Goal: Find specific page/section: Find specific page/section

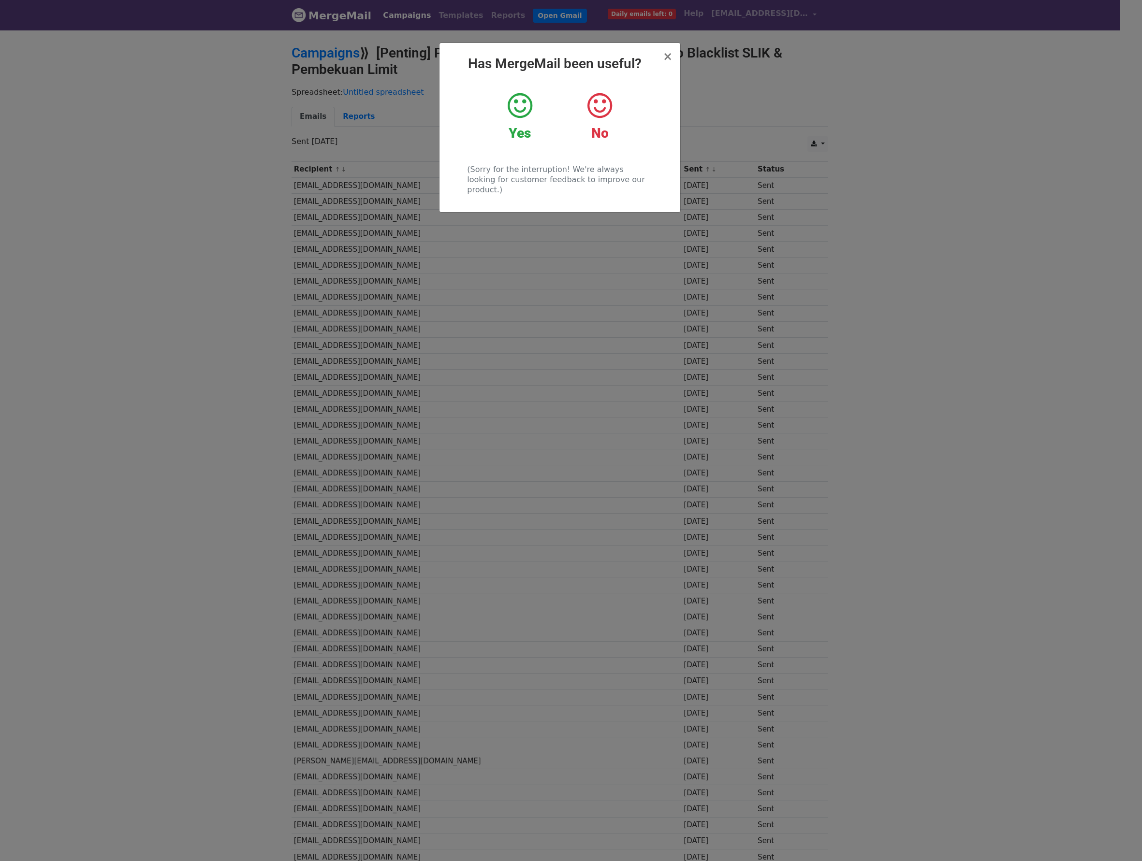
click at [657, 61] on h2 "Has MergeMail been useful?" at bounding box center [559, 64] width 225 height 16
click at [671, 58] on span "×" at bounding box center [668, 57] width 10 height 14
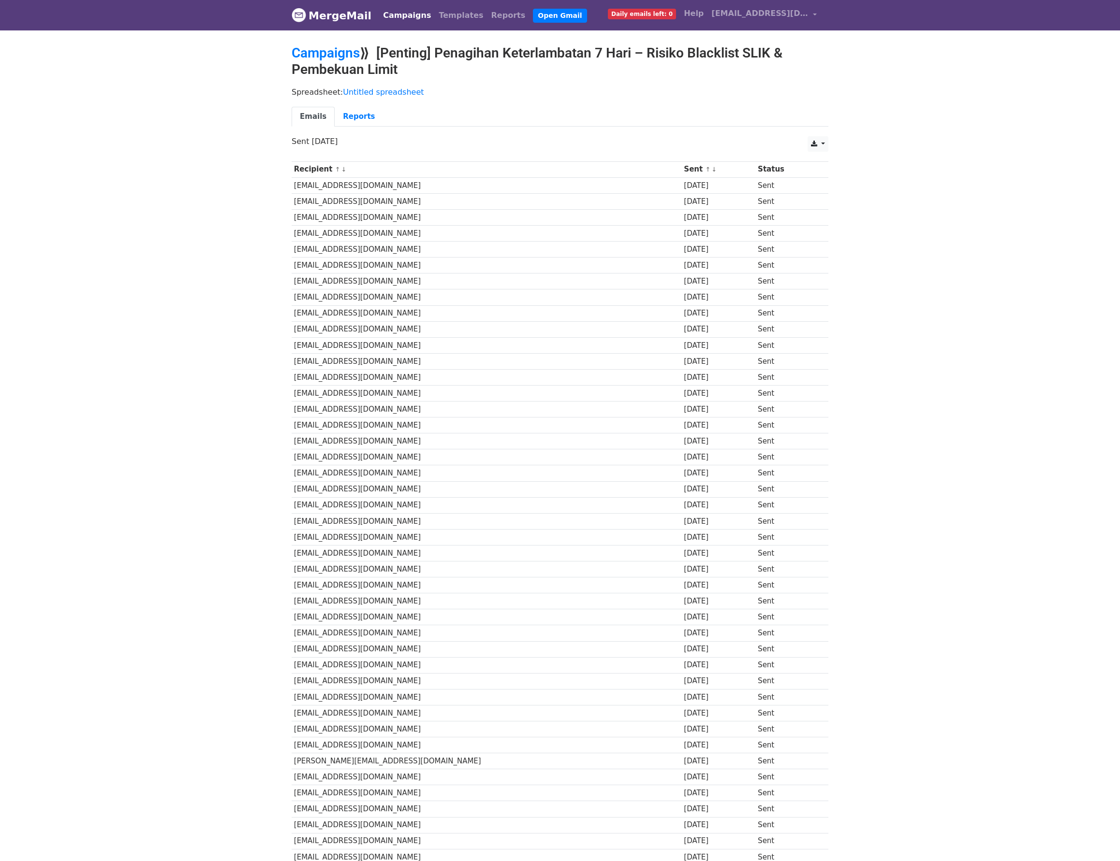
click at [400, 20] on link "Campaigns" at bounding box center [407, 15] width 56 height 19
